Goal: Task Accomplishment & Management: Manage account settings

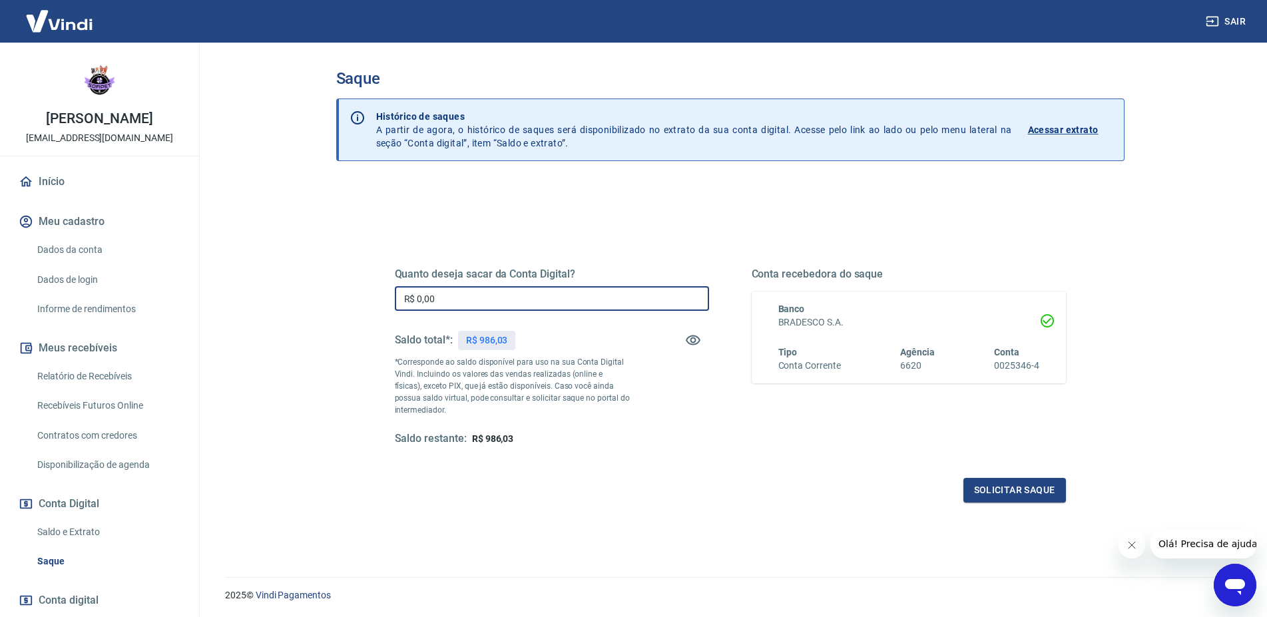
click at [470, 304] on input "R$ 0,00" at bounding box center [552, 298] width 314 height 25
type input "R$ 487,89"
click at [1045, 495] on button "Solicitar saque" at bounding box center [1014, 490] width 103 height 25
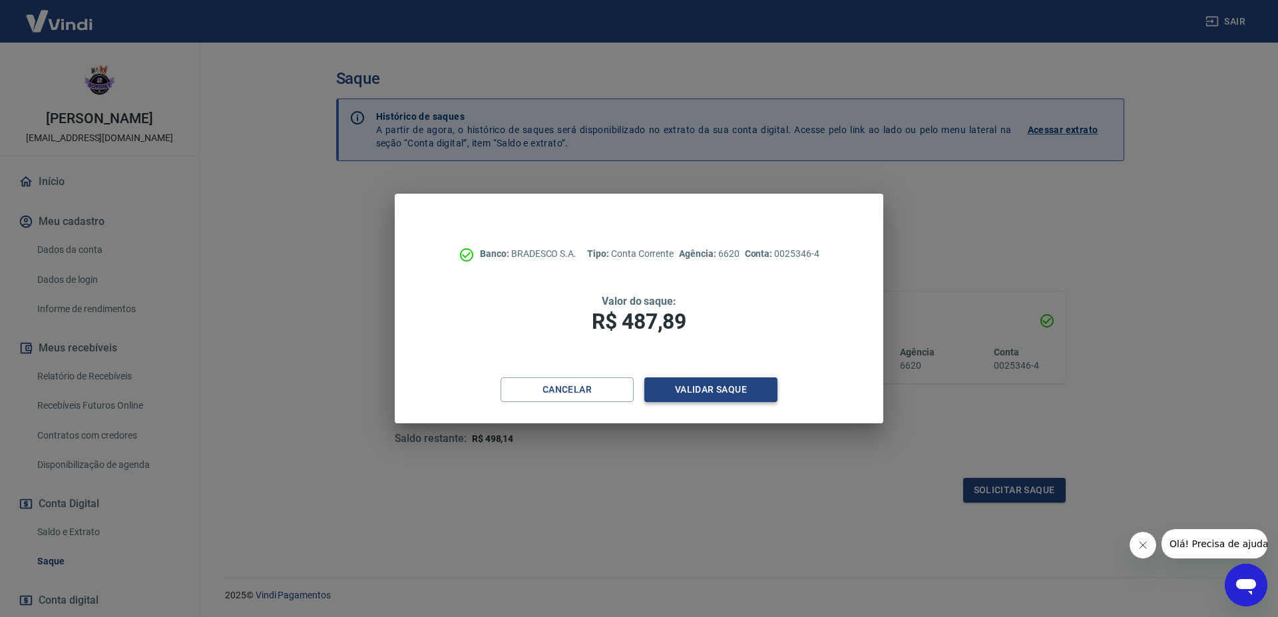
click at [758, 391] on button "Validar saque" at bounding box center [710, 389] width 133 height 25
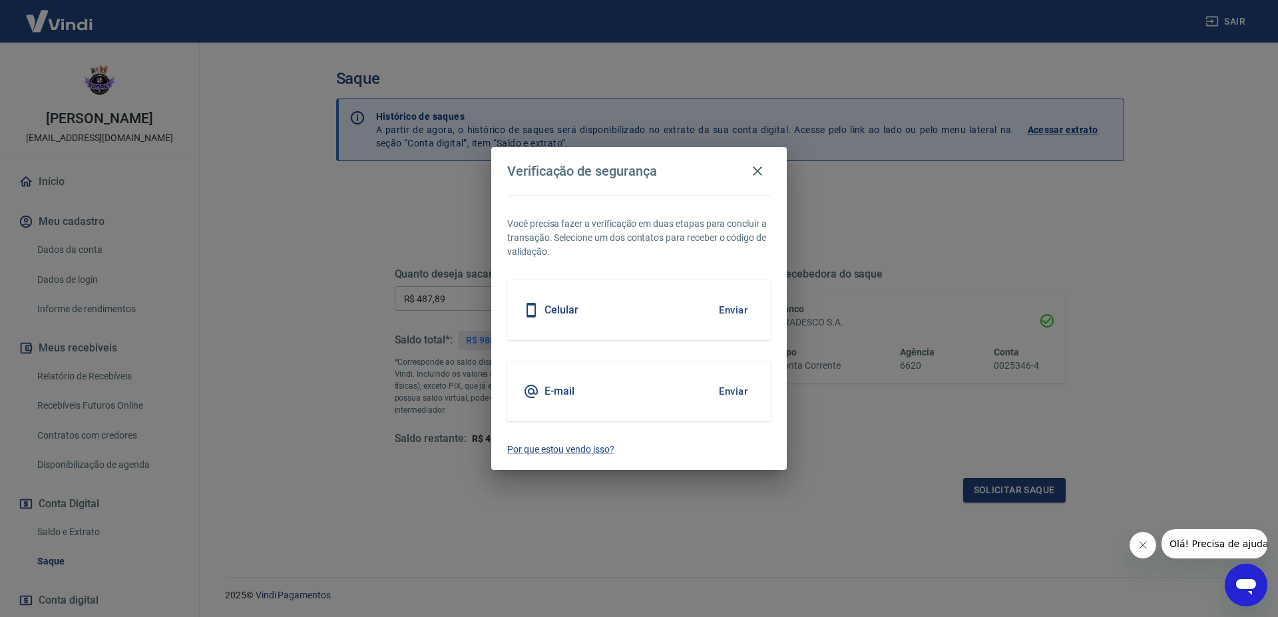
click at [743, 393] on button "Enviar" at bounding box center [733, 391] width 43 height 28
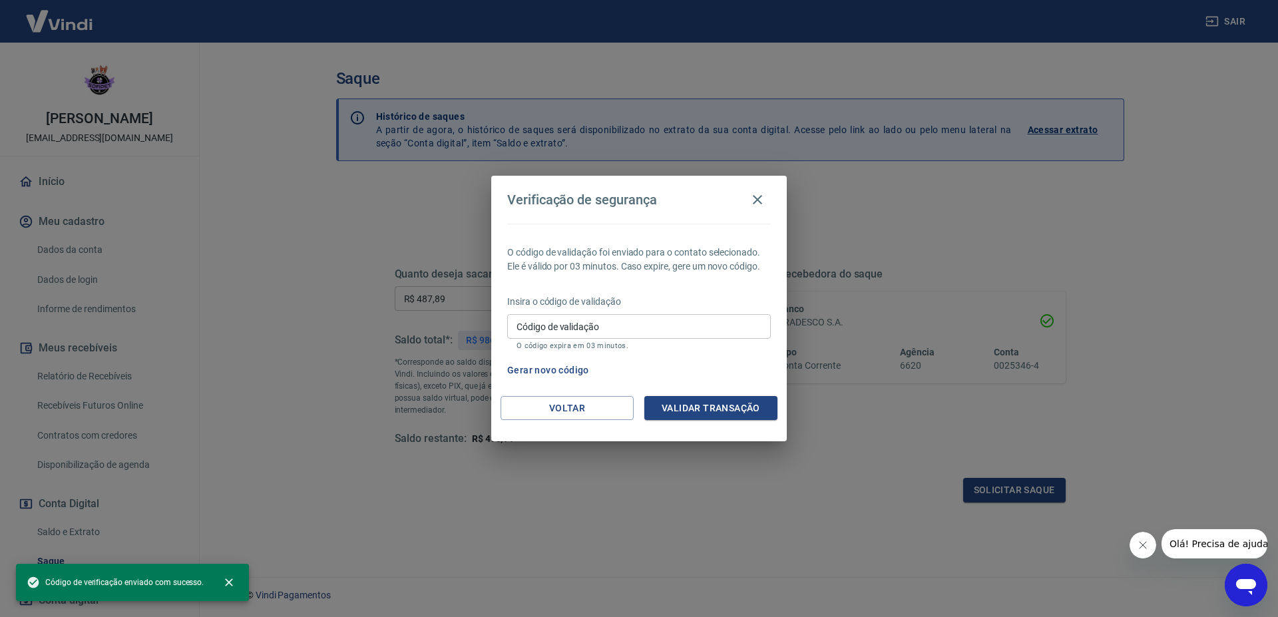
click at [675, 337] on input "Código de validação" at bounding box center [639, 326] width 264 height 25
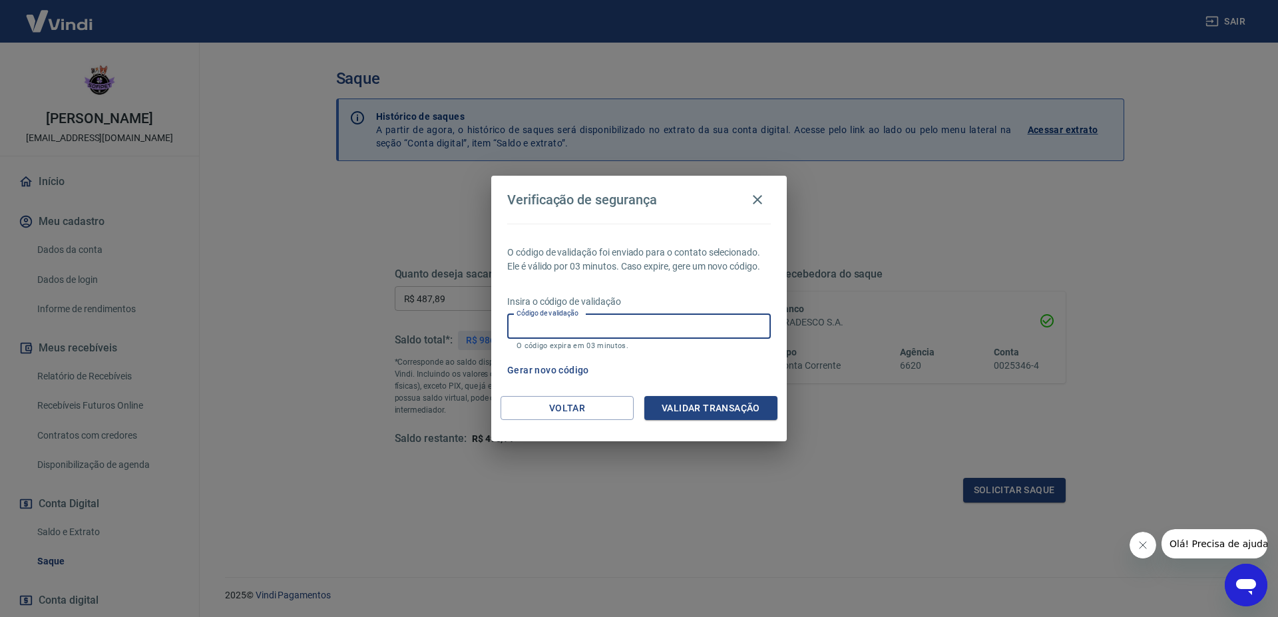
paste input "287642"
type input "287642"
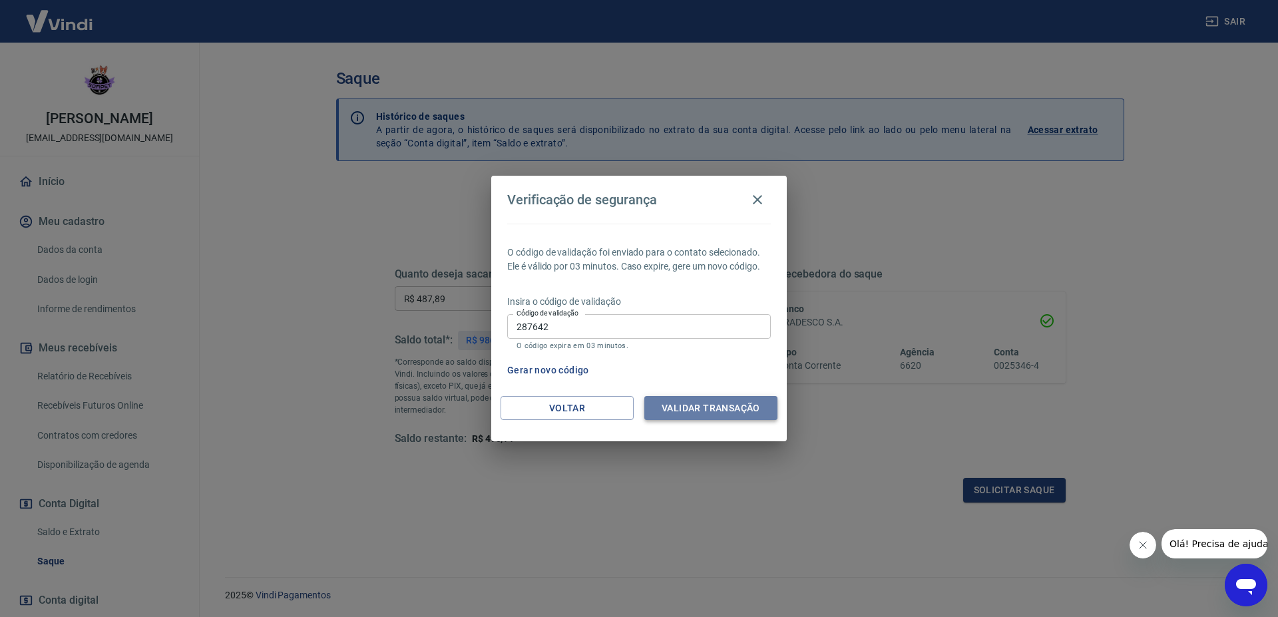
click at [687, 406] on button "Validar transação" at bounding box center [710, 408] width 133 height 25
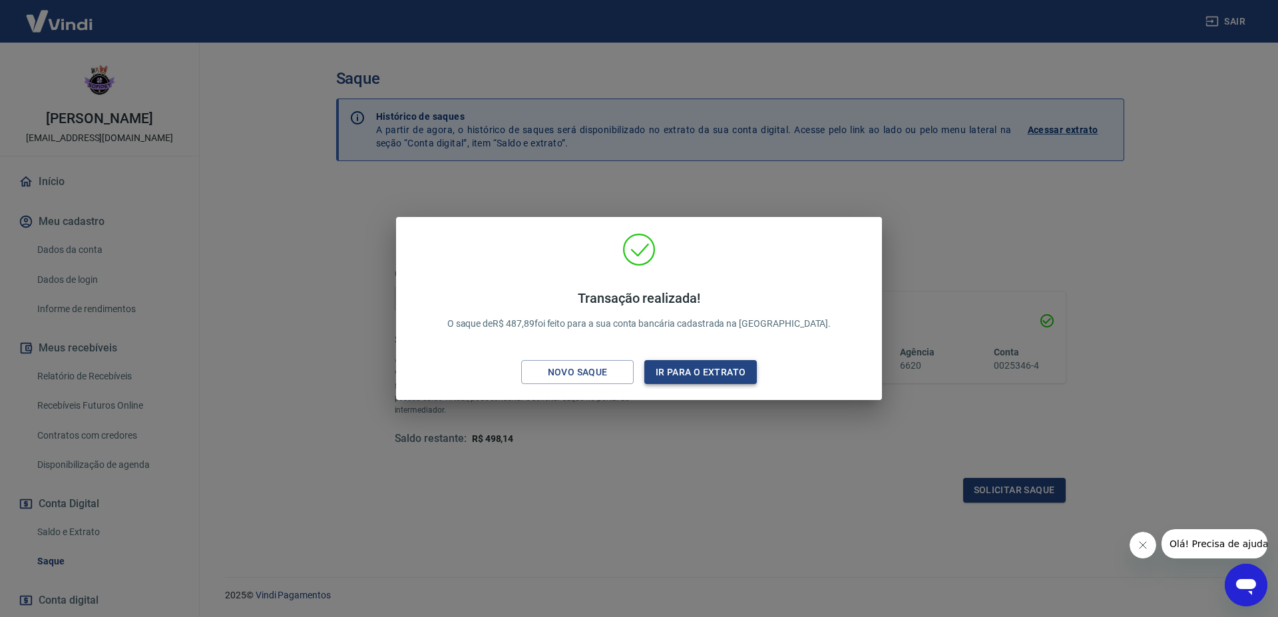
click at [687, 373] on button "Ir para o extrato" at bounding box center [700, 372] width 112 height 25
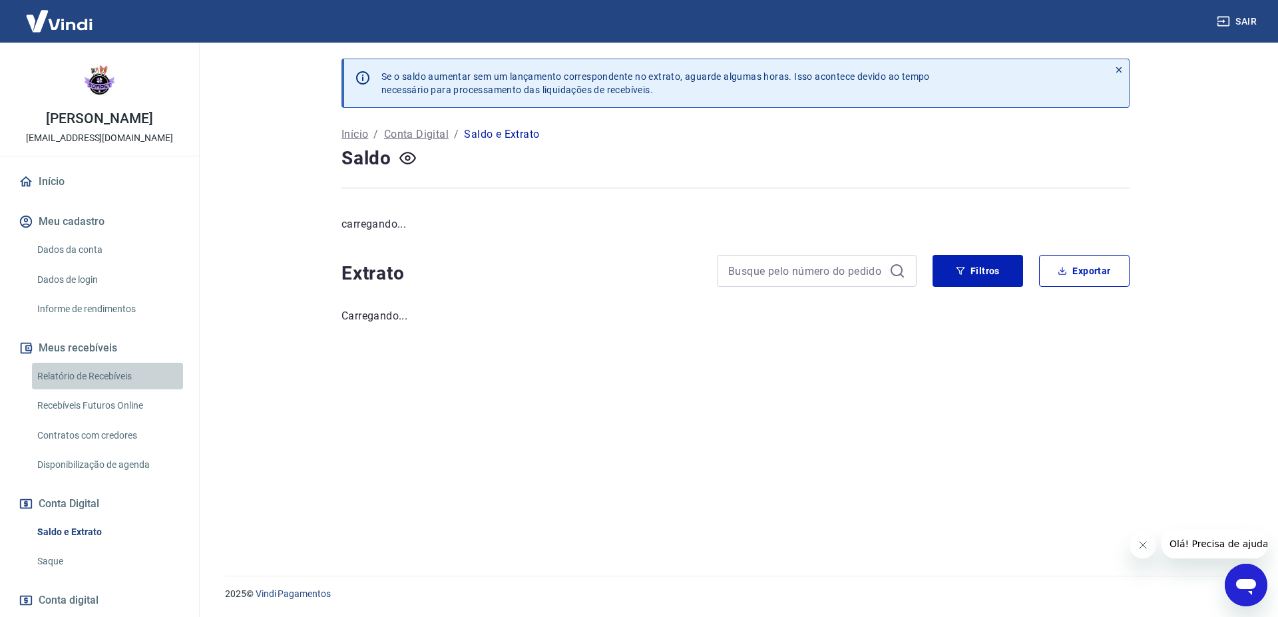
click at [122, 370] on link "Relatório de Recebíveis" at bounding box center [107, 376] width 151 height 27
